Goal: Task Accomplishment & Management: Complete application form

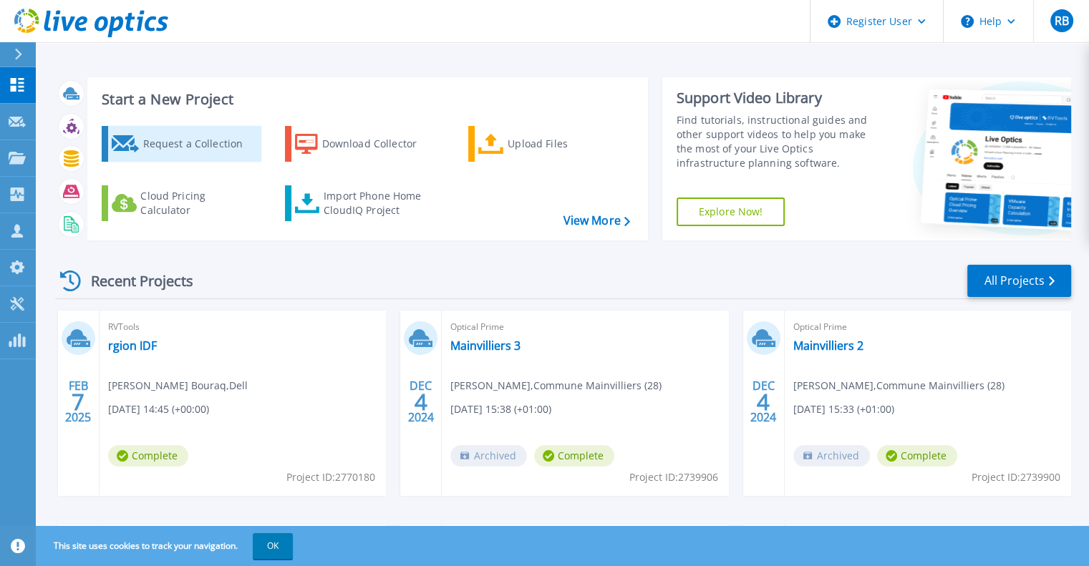
click at [155, 152] on div "Request a Collection" at bounding box center [199, 144] width 115 height 29
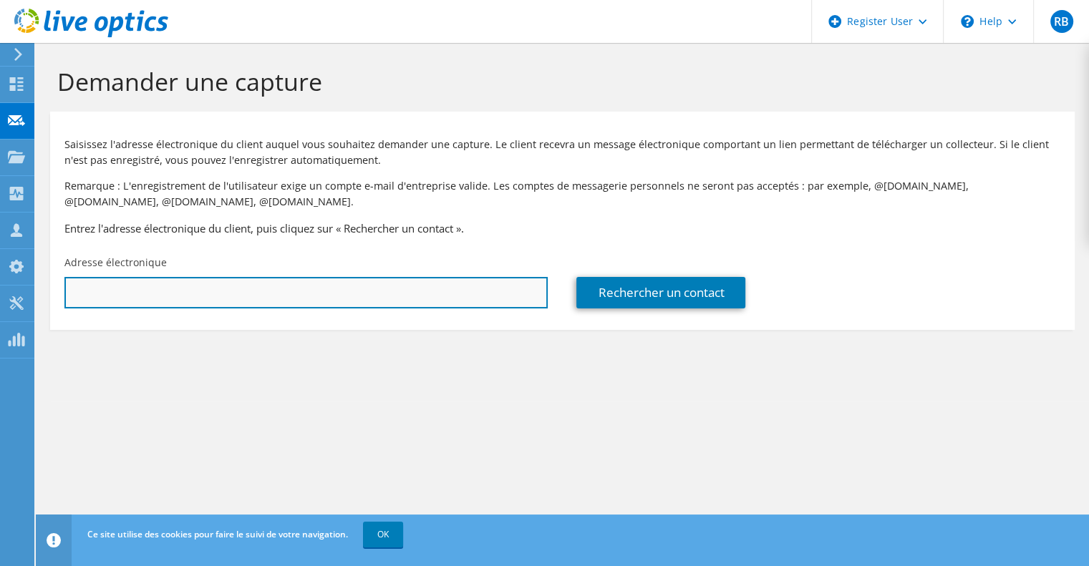
click at [244, 289] on input "text" at bounding box center [305, 292] width 483 height 31
paste input "[EMAIL_ADDRESS][DOMAIN_NAME]"
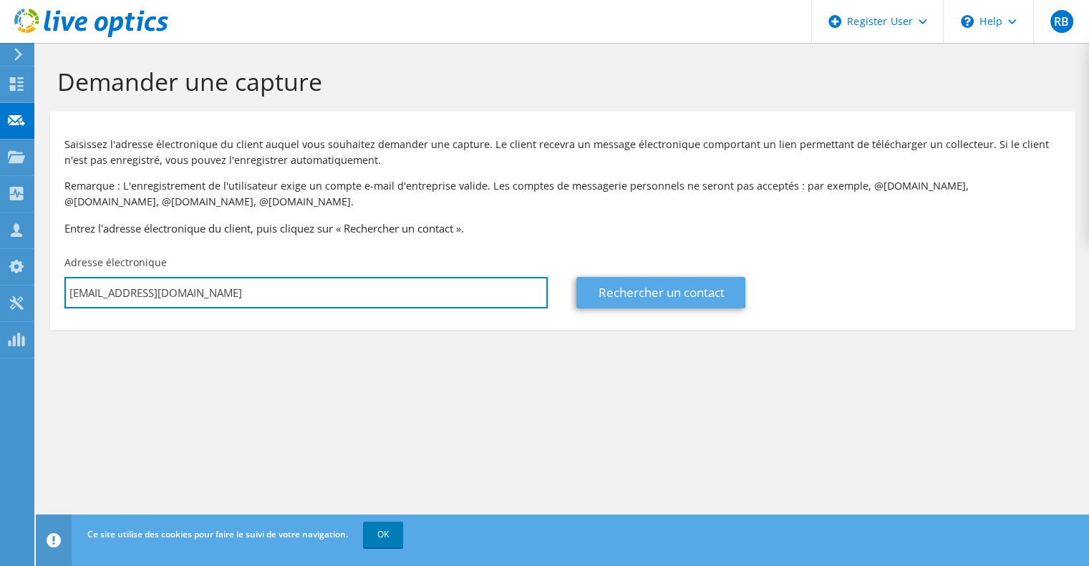
type input "[EMAIL_ADDRESS][DOMAIN_NAME]"
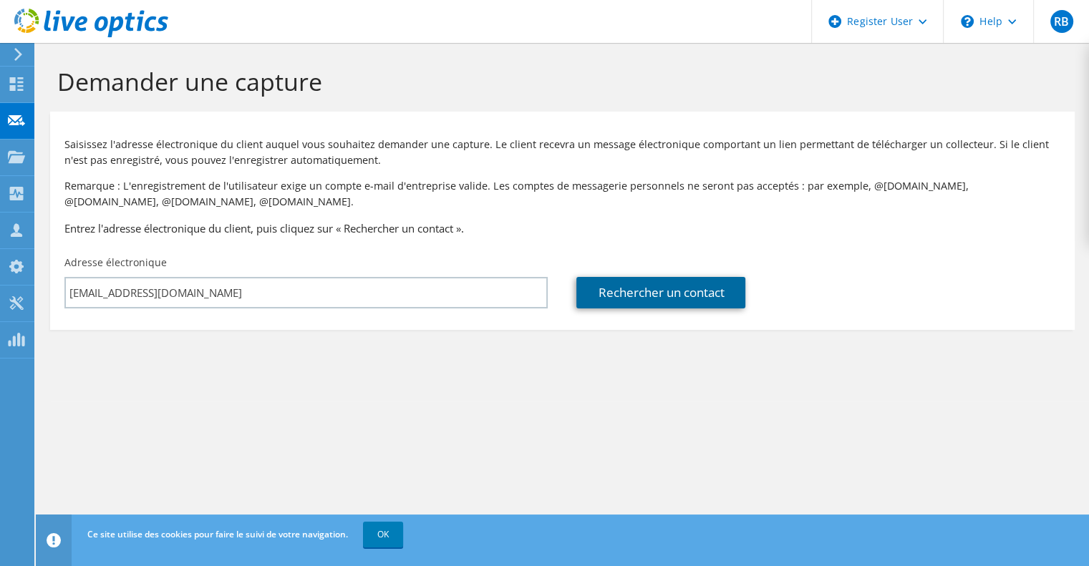
click at [613, 294] on link "Rechercher un contact" at bounding box center [660, 292] width 169 height 31
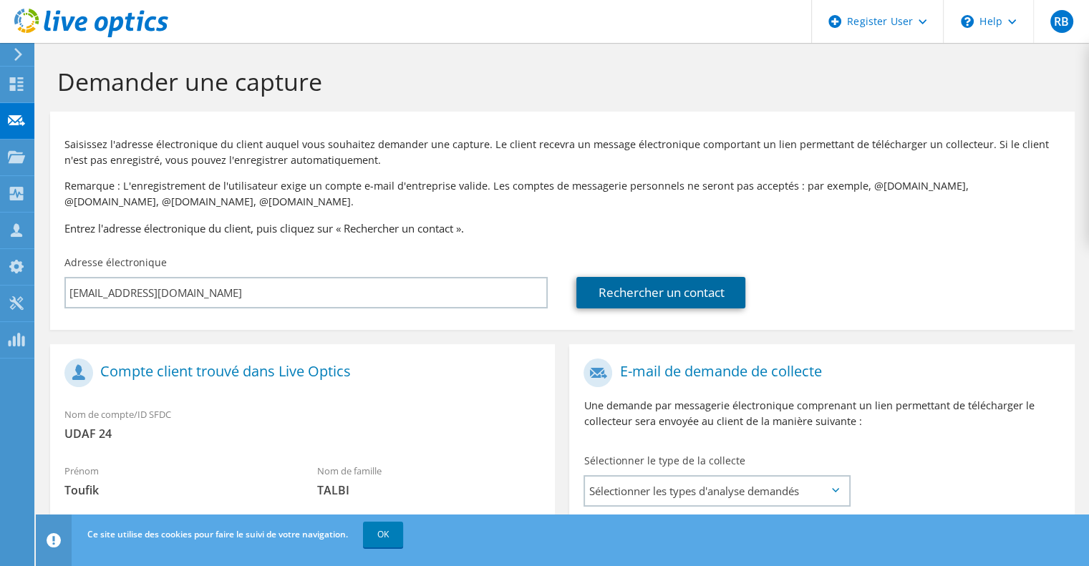
scroll to position [264, 0]
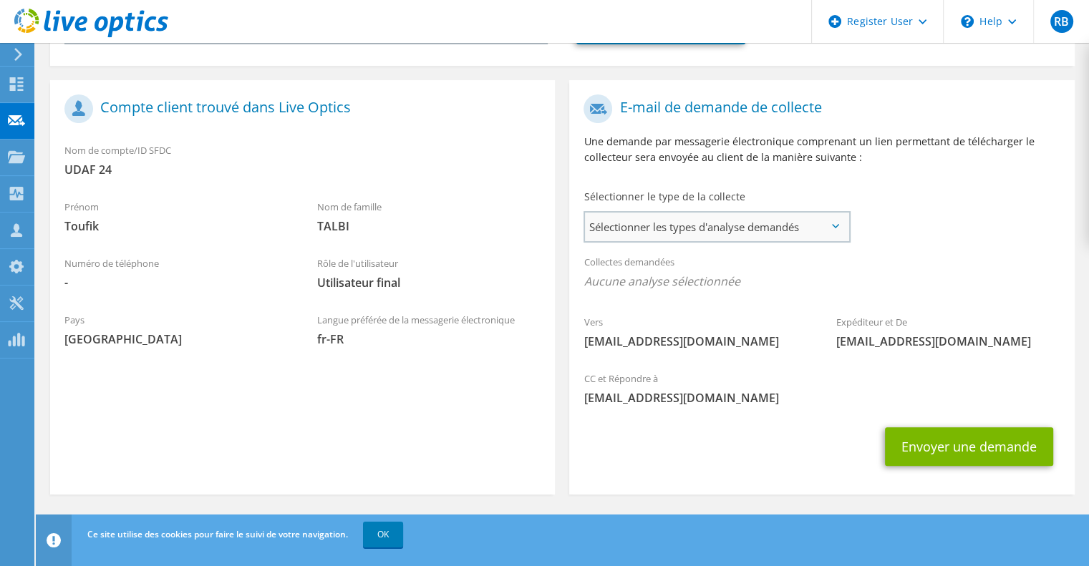
click at [669, 233] on span "Sélectionner les types d'analyse demandés" at bounding box center [716, 227] width 263 height 29
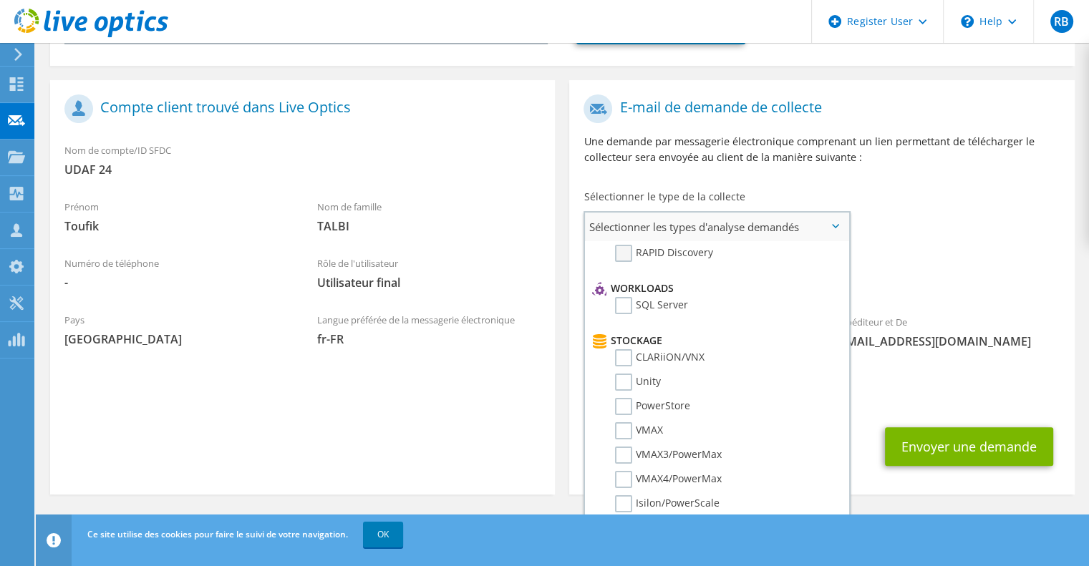
scroll to position [0, 0]
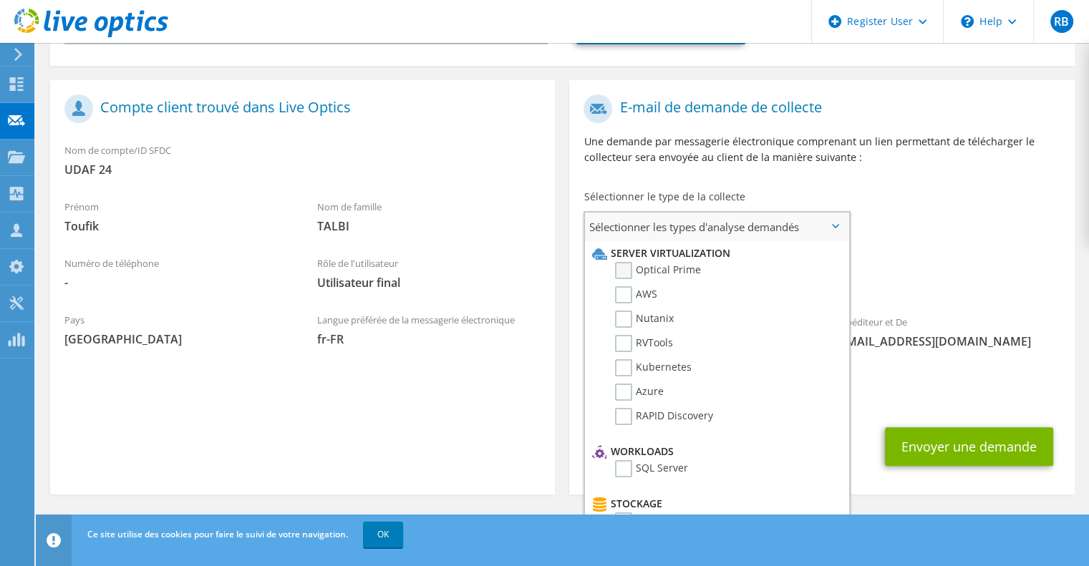
click at [622, 266] on label "Optical Prime" at bounding box center [658, 270] width 86 height 17
click at [0, 0] on input "Optical Prime" at bounding box center [0, 0] width 0 height 0
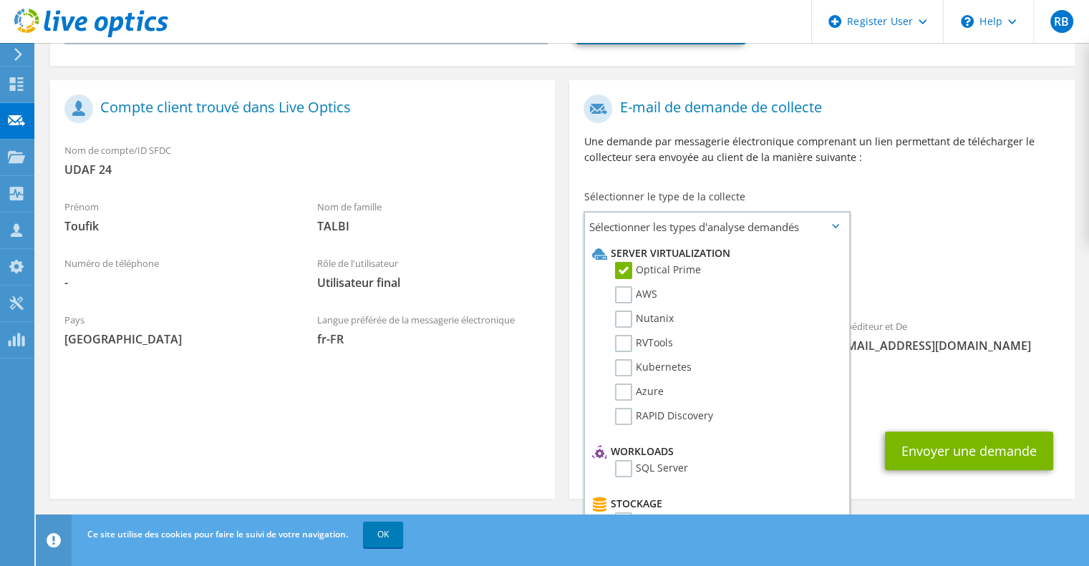
click at [962, 260] on div "Collectes demandées Aucune analyse sélectionnée Optical Prime" at bounding box center [821, 275] width 505 height 57
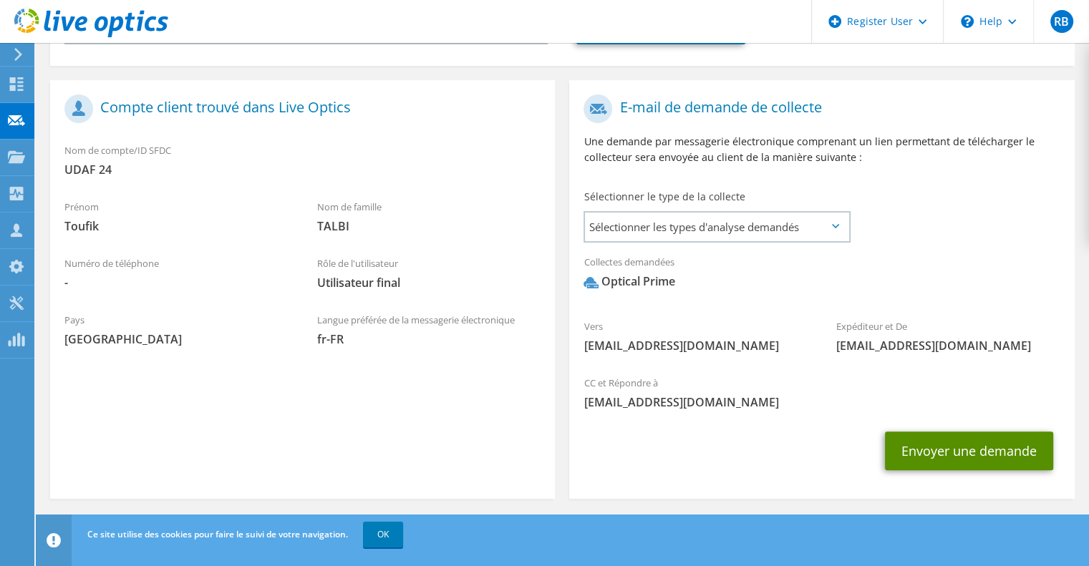
click at [946, 460] on button "Envoyer une demande" at bounding box center [969, 451] width 168 height 39
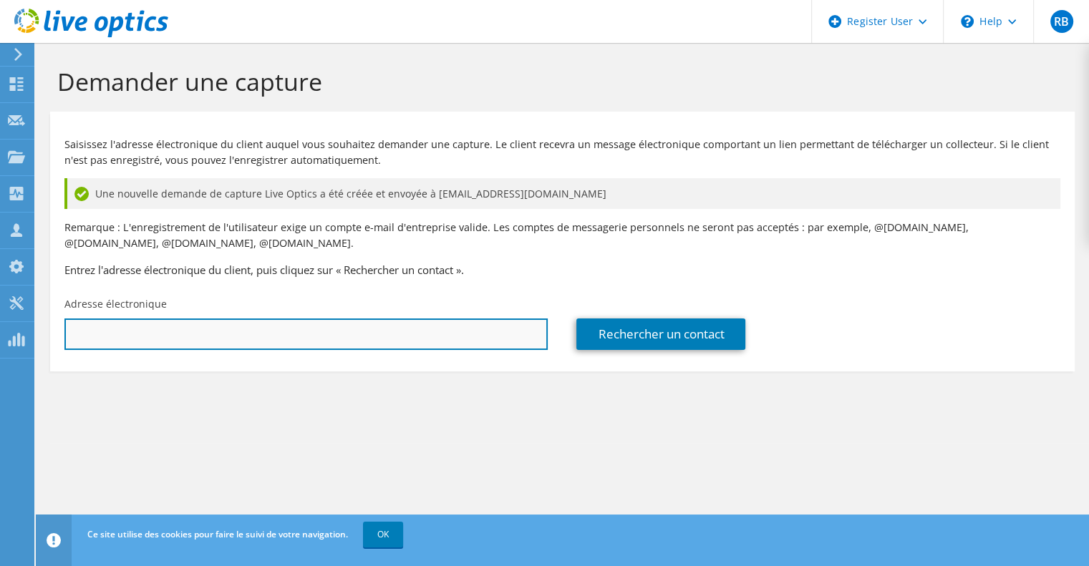
click at [425, 336] on input "text" at bounding box center [305, 334] width 483 height 31
paste input "[EMAIL_ADDRESS][DOMAIN_NAME]"
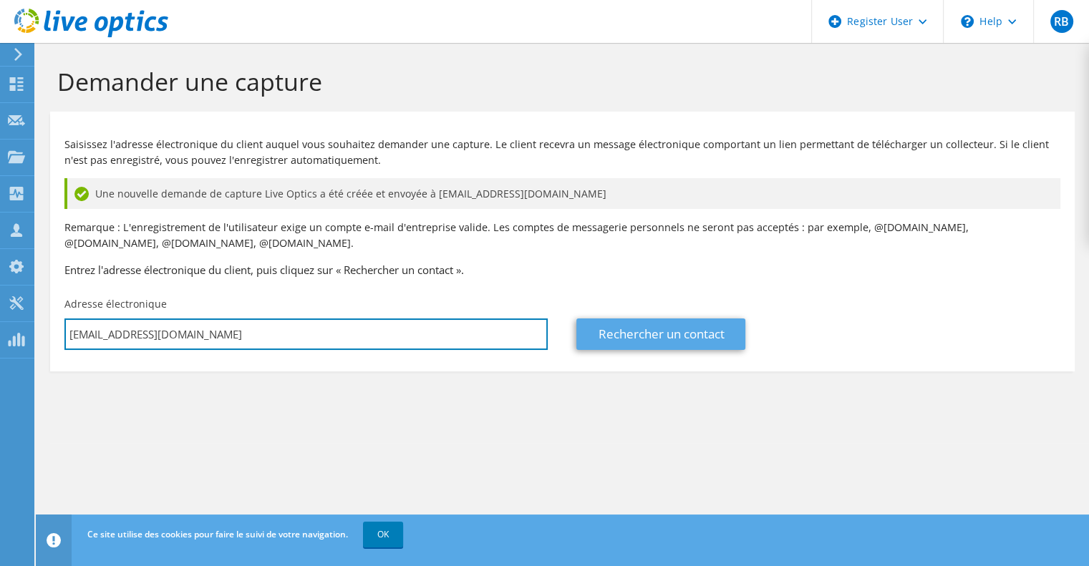
type input "[EMAIL_ADDRESS][DOMAIN_NAME]"
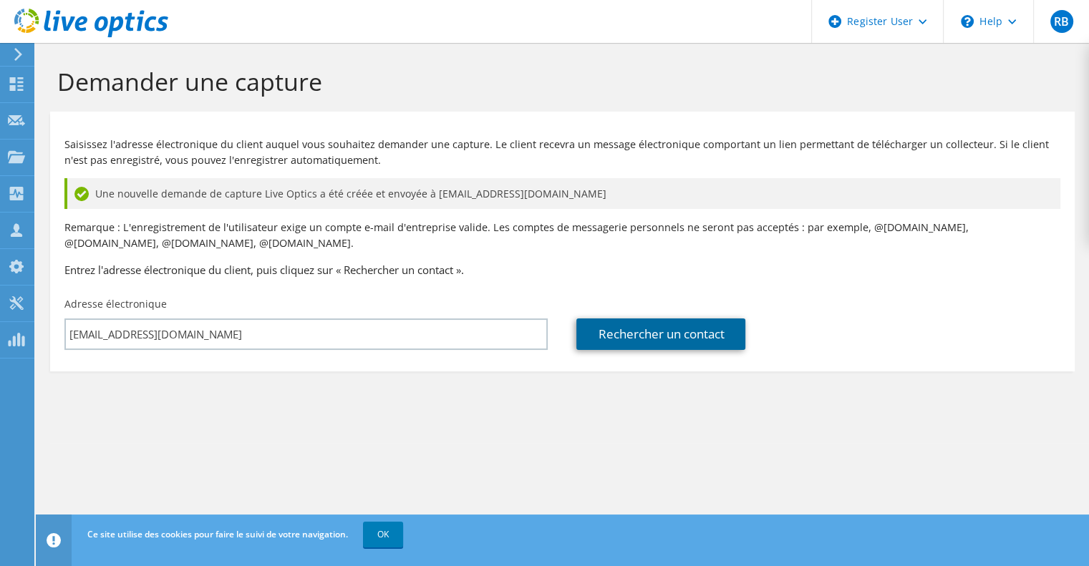
click at [653, 339] on link "Rechercher un contact" at bounding box center [660, 334] width 169 height 31
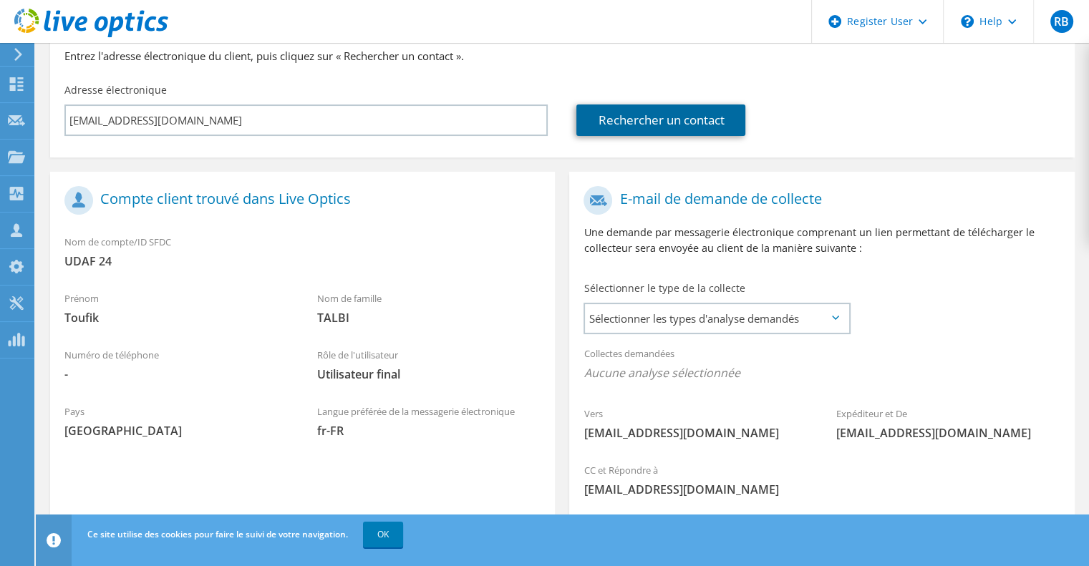
scroll to position [218, 0]
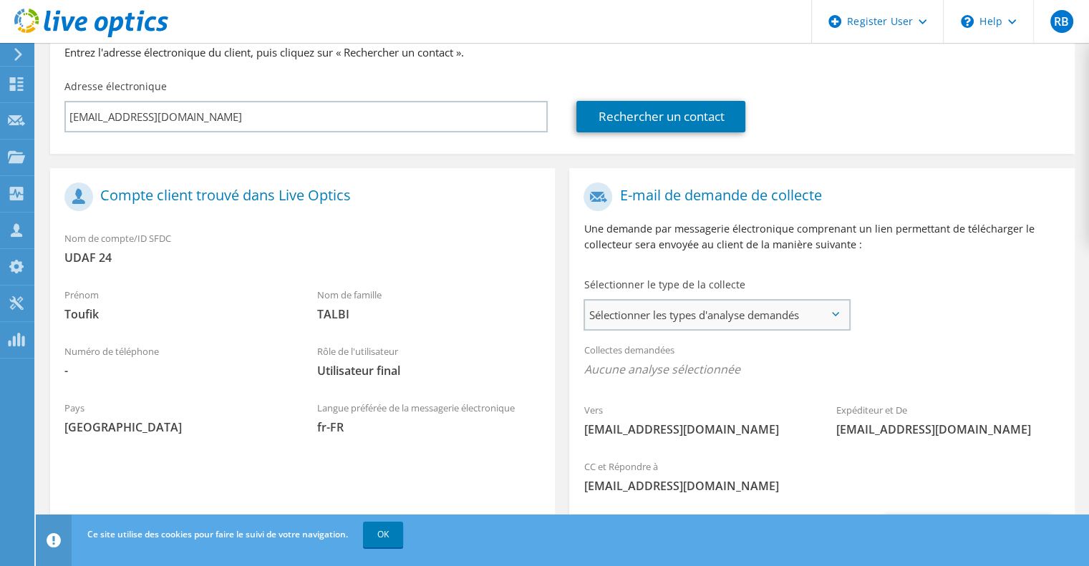
click at [759, 326] on span "Sélectionner les types d'analyse demandés" at bounding box center [716, 315] width 263 height 29
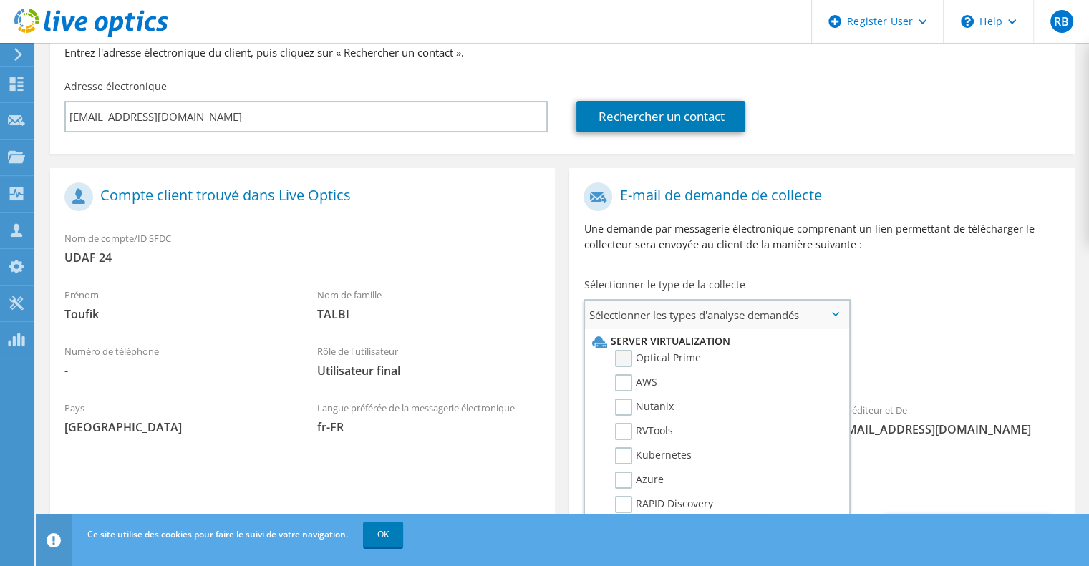
click at [623, 356] on label "Optical Prime" at bounding box center [658, 358] width 86 height 17
click at [0, 0] on input "Optical Prime" at bounding box center [0, 0] width 0 height 0
click at [927, 316] on div "Vers [EMAIL_ADDRESS][DOMAIN_NAME] Expéditeur et De [EMAIL_ADDRESS][DOMAIN_NAME]" at bounding box center [821, 315] width 505 height 281
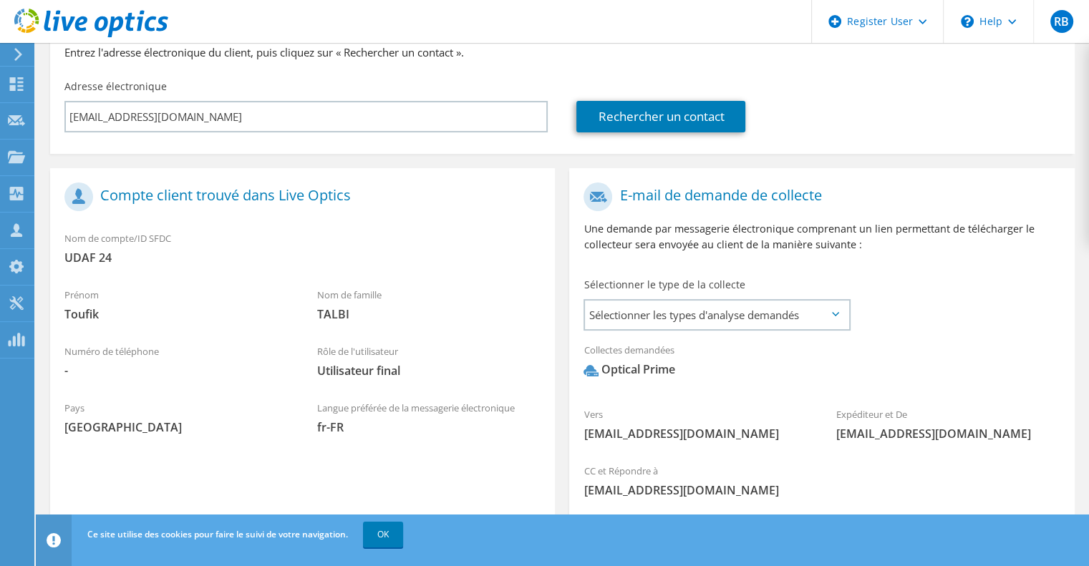
scroll to position [309, 0]
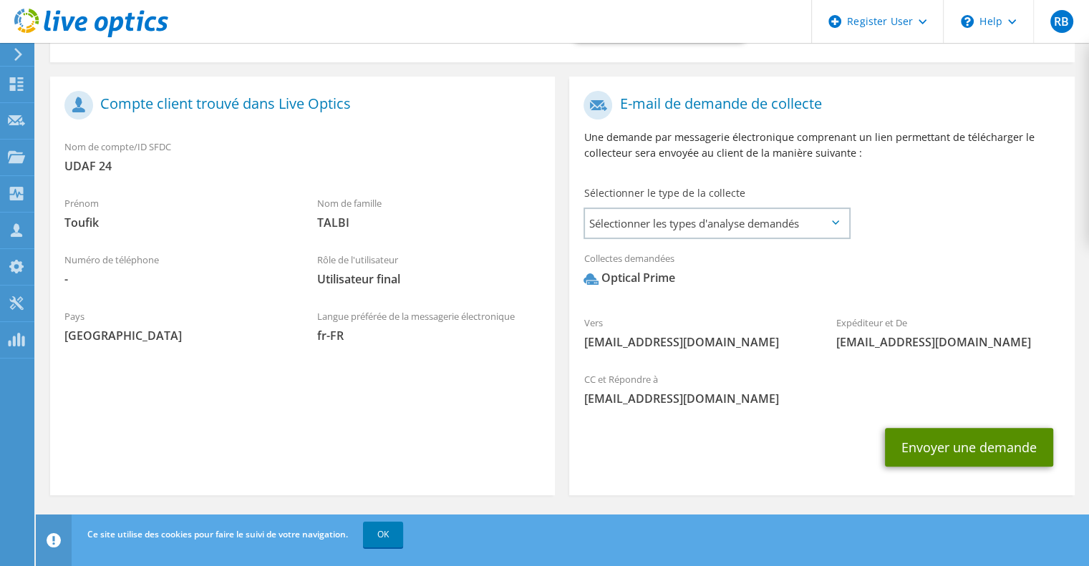
click at [985, 449] on button "Envoyer une demande" at bounding box center [969, 447] width 168 height 39
